Goal: Find specific page/section: Find specific page/section

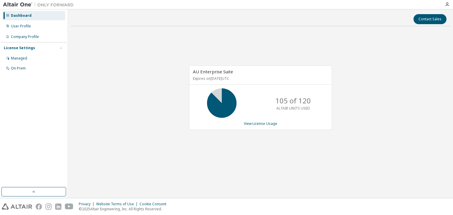
click at [336, 105] on div "AU Enterprise Suite Expires on December 26, 2025 UTC 105 of 120 ALTAIR UNITS US…" at bounding box center [260, 101] width 379 height 140
click at [307, 105] on p "105 of 120" at bounding box center [292, 101] width 35 height 10
click at [346, 81] on div "AU Enterprise Suite Expires on December 26, 2025 UTC 105 of 120 ALTAIR UNITS US…" at bounding box center [260, 101] width 379 height 140
drag, startPoint x: 388, startPoint y: 88, endPoint x: 385, endPoint y: 70, distance: 18.1
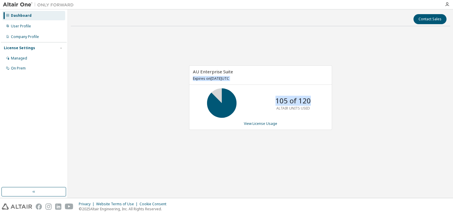
click at [385, 70] on div "AU Enterprise Suite Expires on [DATE] UTC 105 of 120 ALTAIR UNITS USED View Lic…" at bounding box center [260, 101] width 379 height 140
click at [50, 209] on img at bounding box center [48, 207] width 6 height 6
click at [386, 105] on div "AU Enterprise Suite Expires on [DATE] UTC 105 of 120 ALTAIR UNITS USED View Lic…" at bounding box center [260, 101] width 379 height 140
click at [386, 105] on div "AU Enterprise Suite Expires on December 26, 2025 UTC 84 of 120 ALTAIR UNITS USE…" at bounding box center [260, 101] width 379 height 140
